Goal: Information Seeking & Learning: Learn about a topic

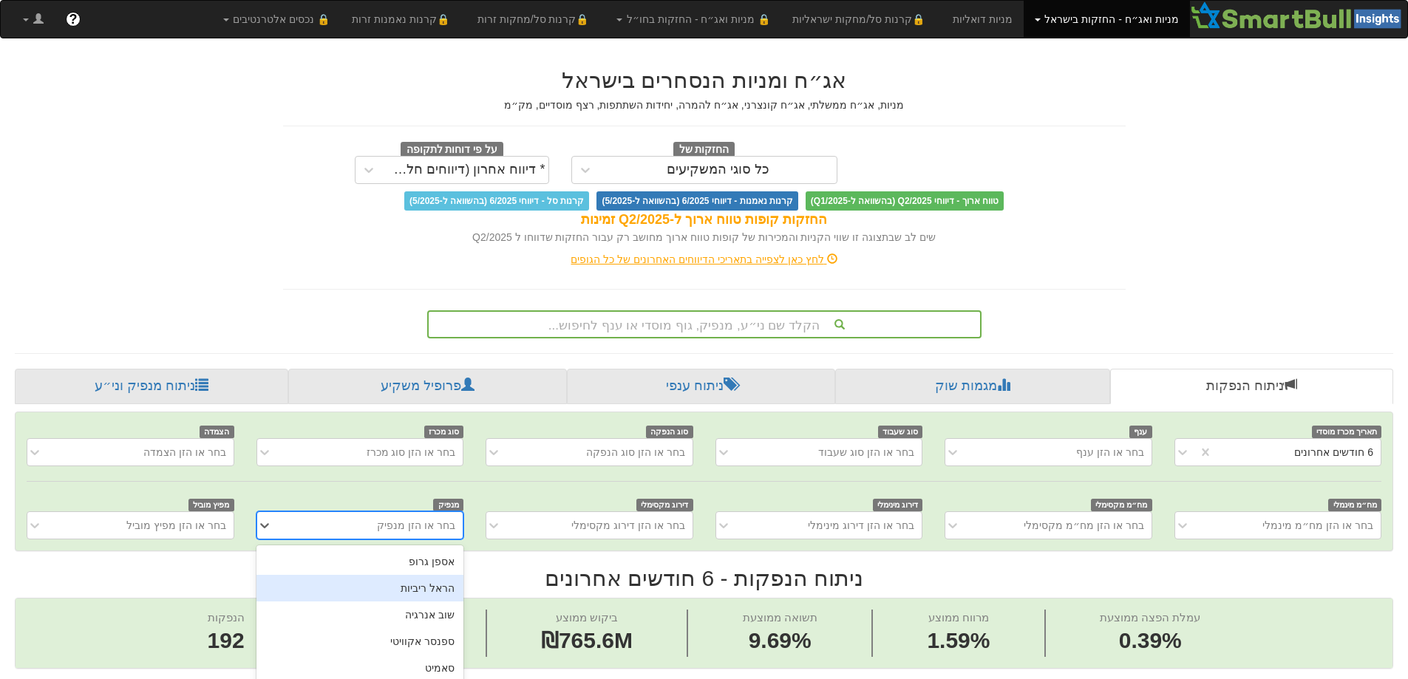
click at [421, 527] on div "option הראל ריביות focused, 2 of 450. 450 results available. Use Up and Down to…" at bounding box center [359, 525] width 207 height 28
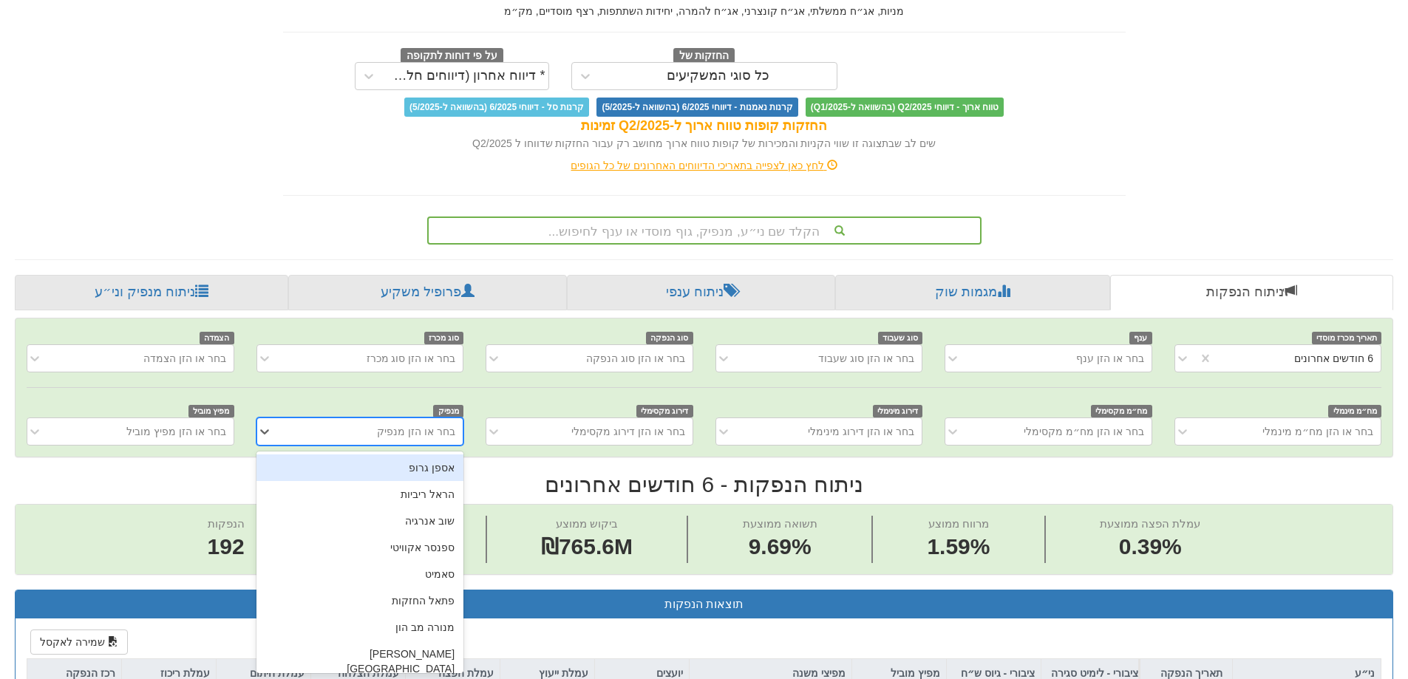
scroll to position [0, 2694]
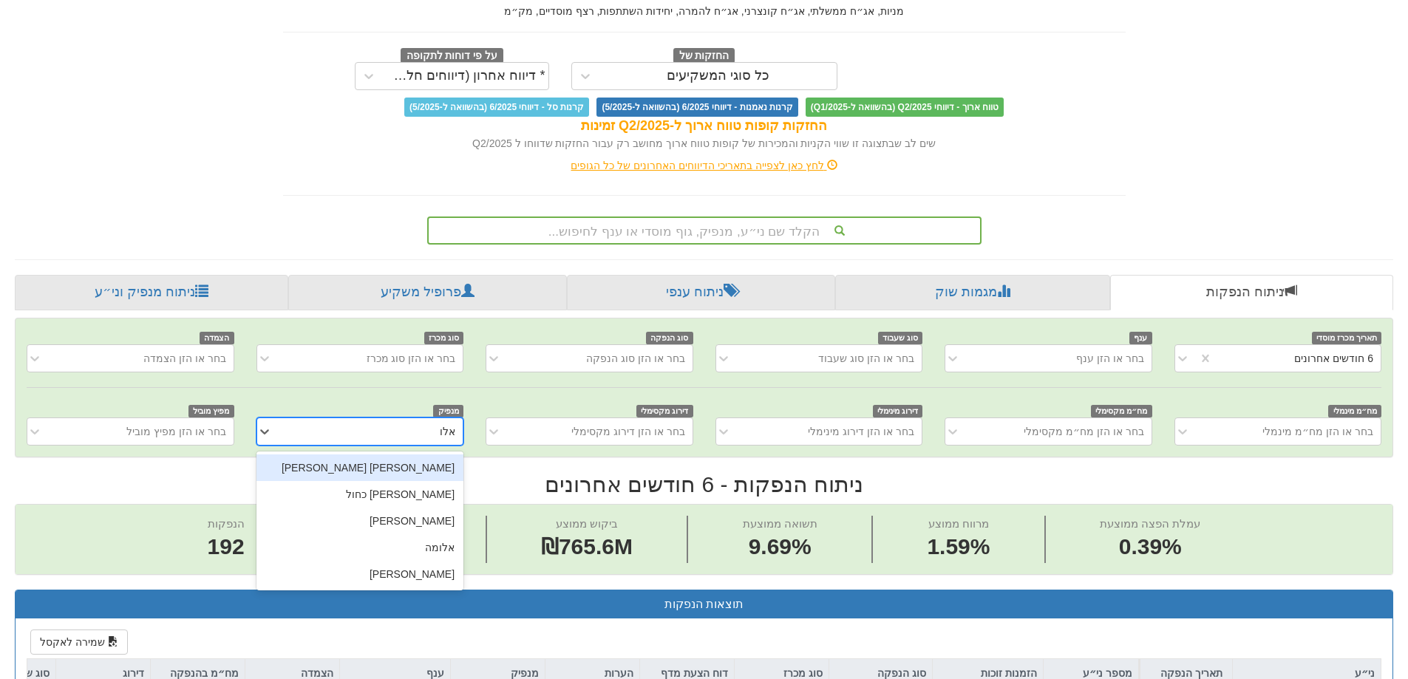
type input "אלוני"
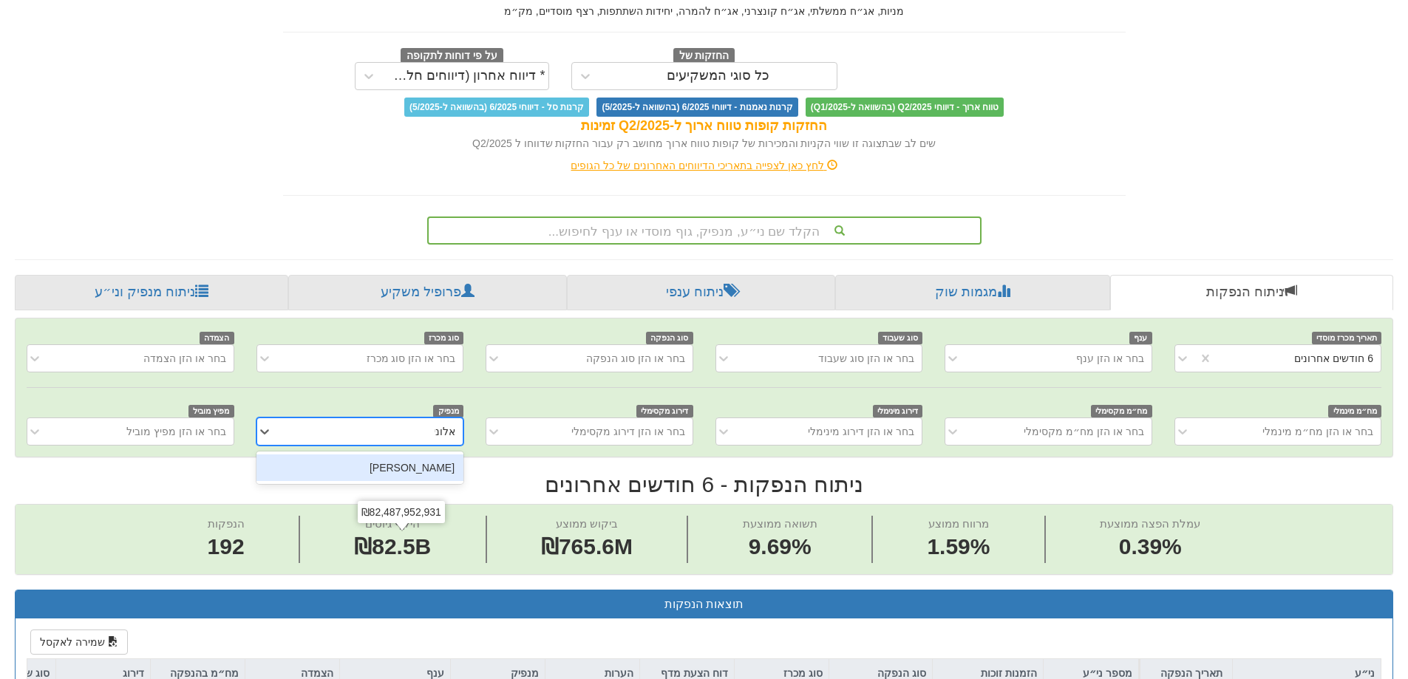
click at [432, 471] on div "[PERSON_NAME]" at bounding box center [359, 467] width 207 height 27
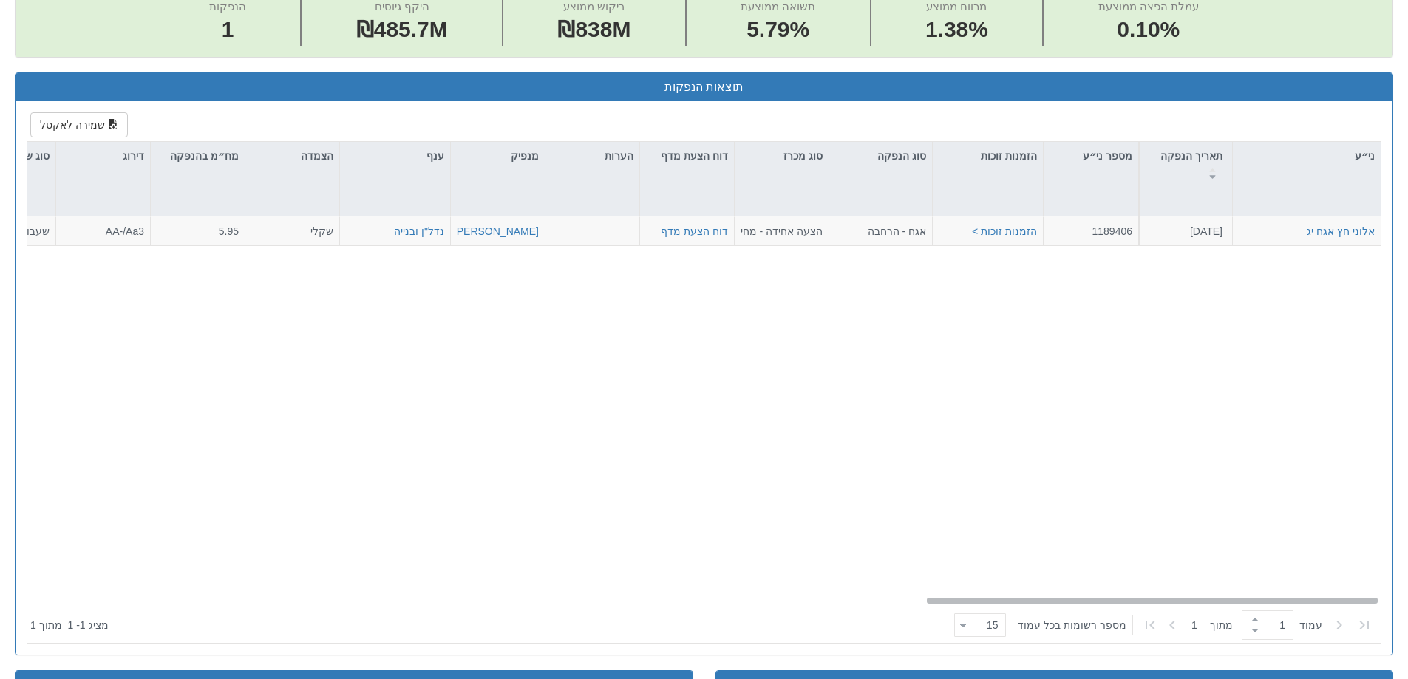
drag, startPoint x: 972, startPoint y: 602, endPoint x: 1083, endPoint y: 569, distance: 114.8
click at [1083, 569] on div "אלוני חץ אגח יג 19.6.2025 1189406 הזמנות זוכות > אגח - הרחבה הצעה אחידה - מחיר …" at bounding box center [703, 412] width 1353 height 390
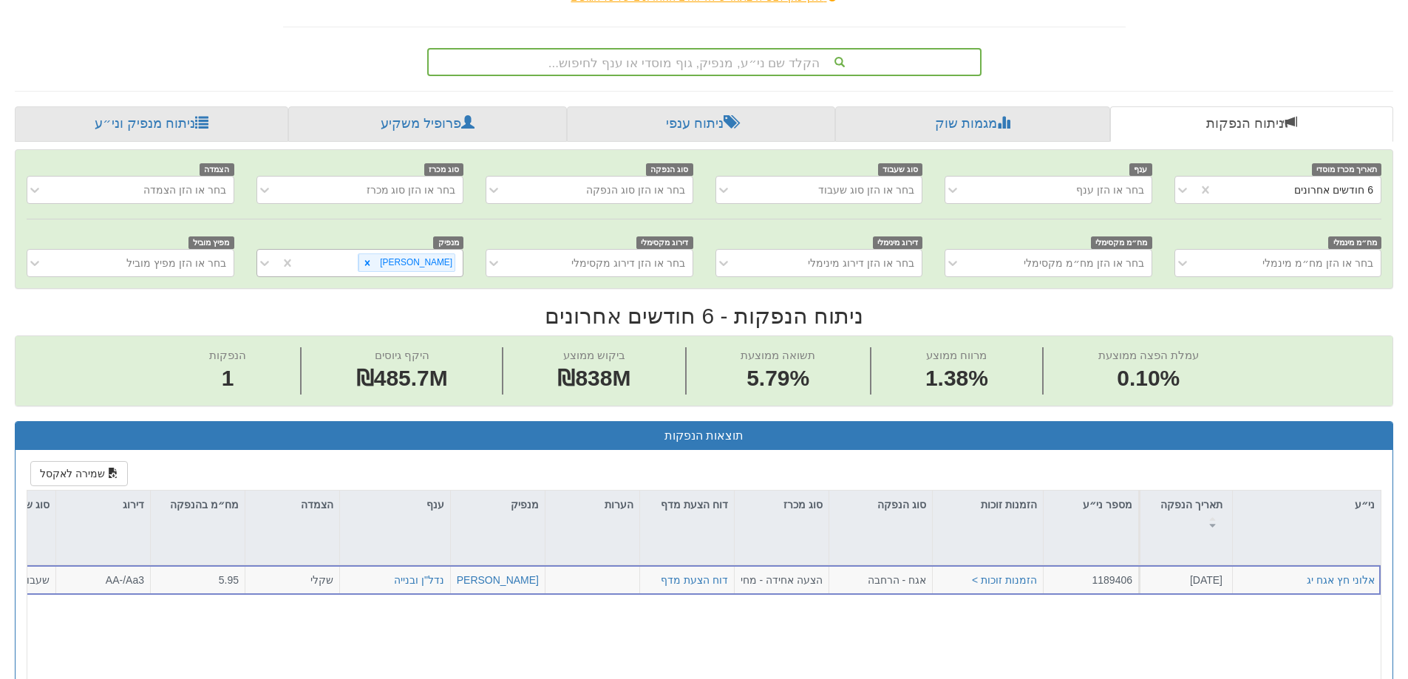
scroll to position [94, 0]
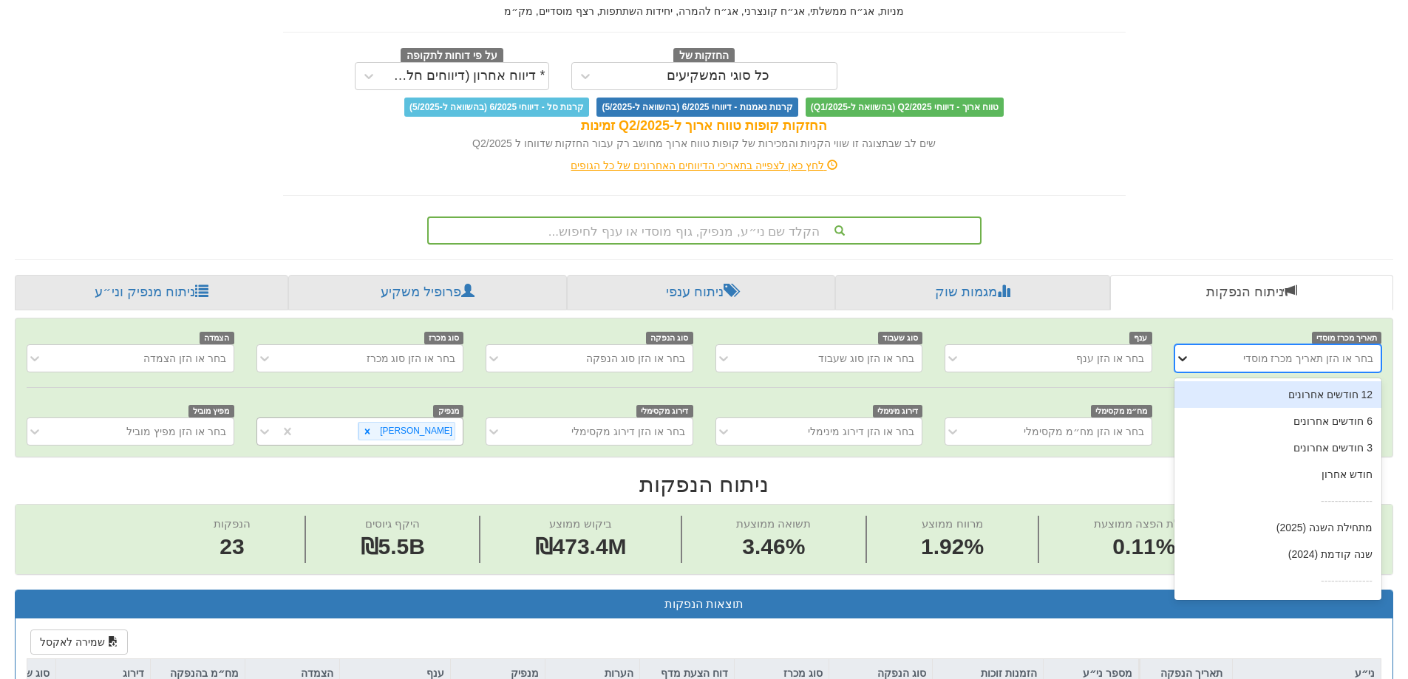
click at [1182, 364] on icon at bounding box center [1182, 358] width 15 height 15
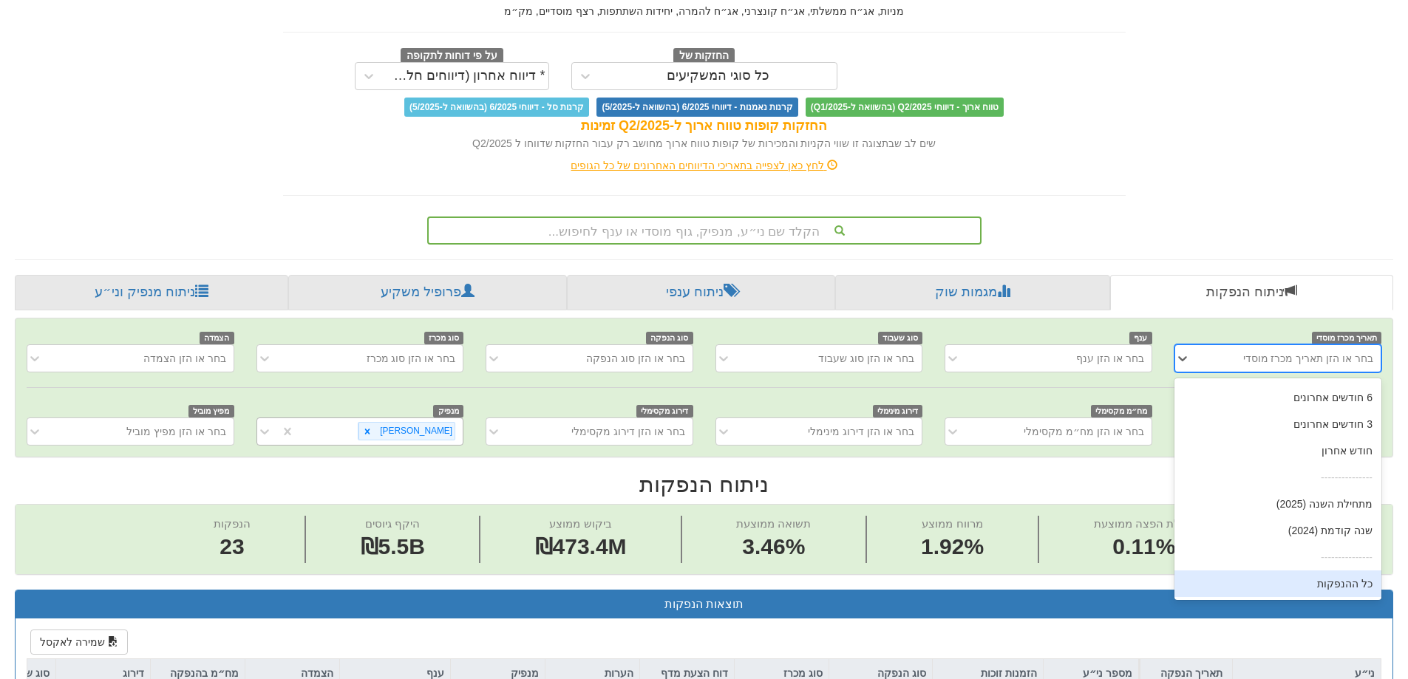
click at [1340, 579] on div "כל ההנפקות" at bounding box center [1277, 583] width 207 height 27
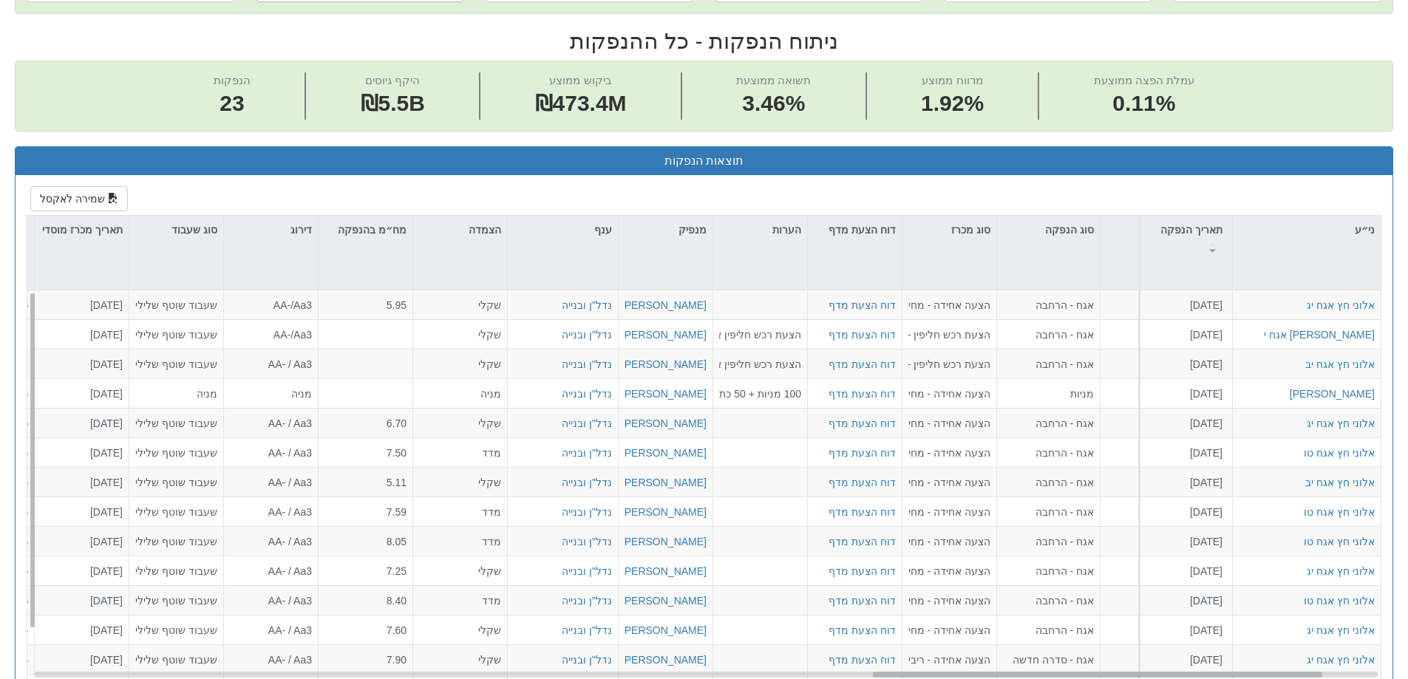
scroll to position [0, 2694]
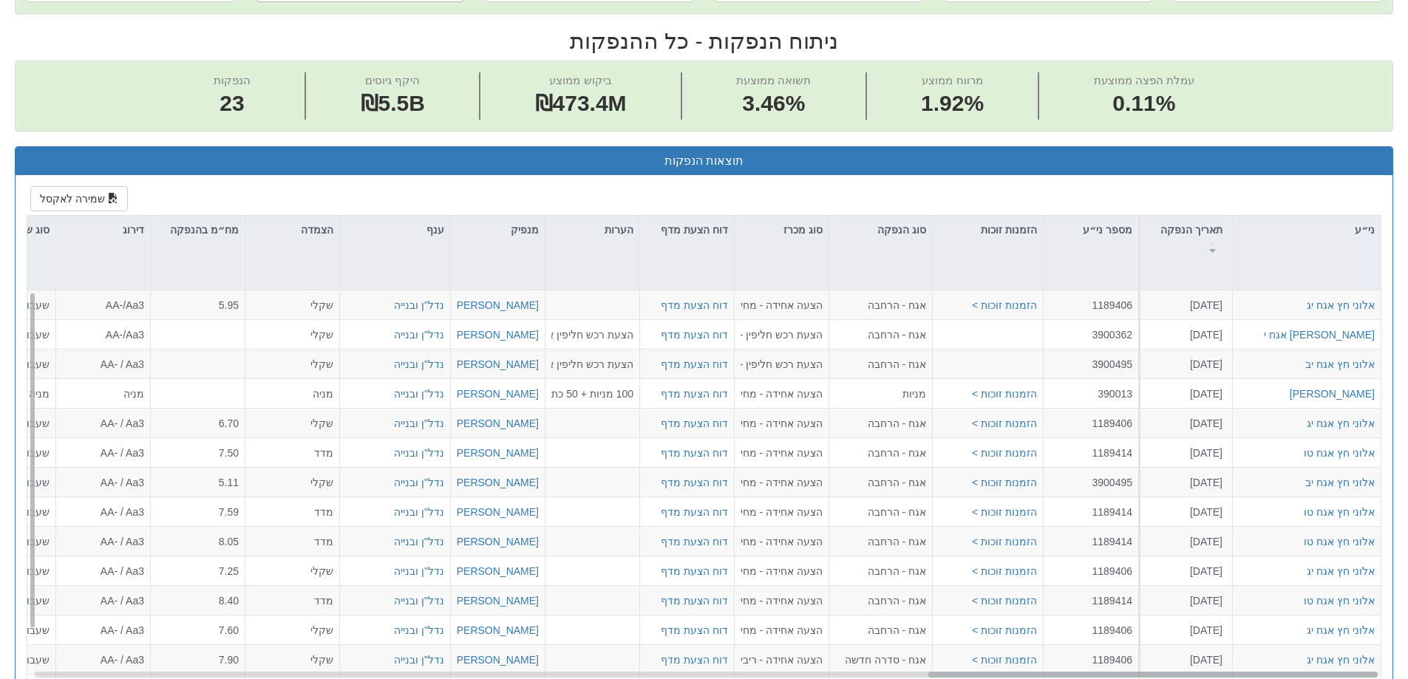
drag, startPoint x: 942, startPoint y: 673, endPoint x: 1086, endPoint y: 675, distance: 143.4
click at [1084, 675] on div at bounding box center [1152, 675] width 449 height 6
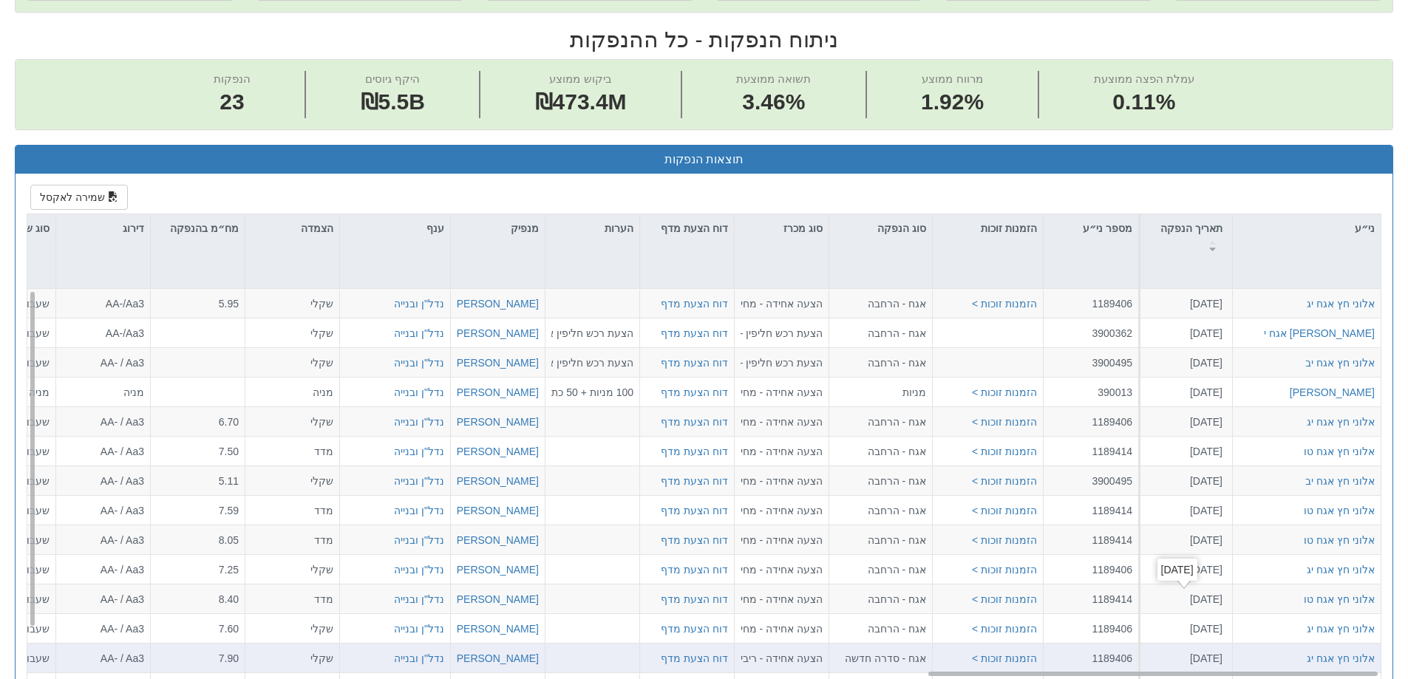
scroll to position [0, 2694]
